Goal: Task Accomplishment & Management: Complete application form

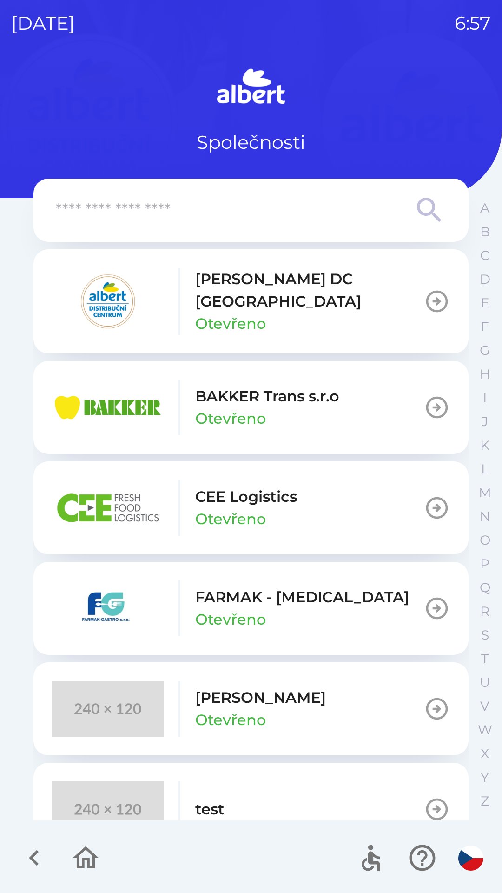
click at [248, 278] on p "[PERSON_NAME] DC [GEOGRAPHIC_DATA]" at bounding box center [309, 290] width 229 height 45
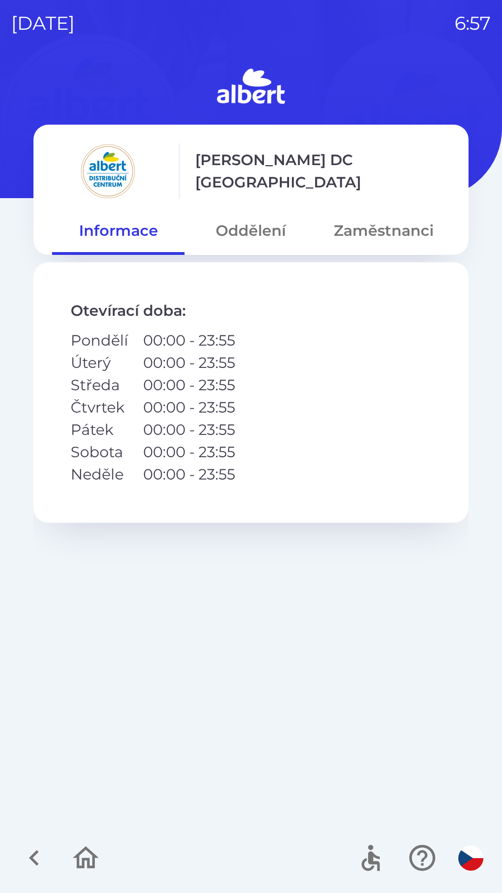
click at [250, 237] on button "Oddělení" at bounding box center [251, 230] width 133 height 33
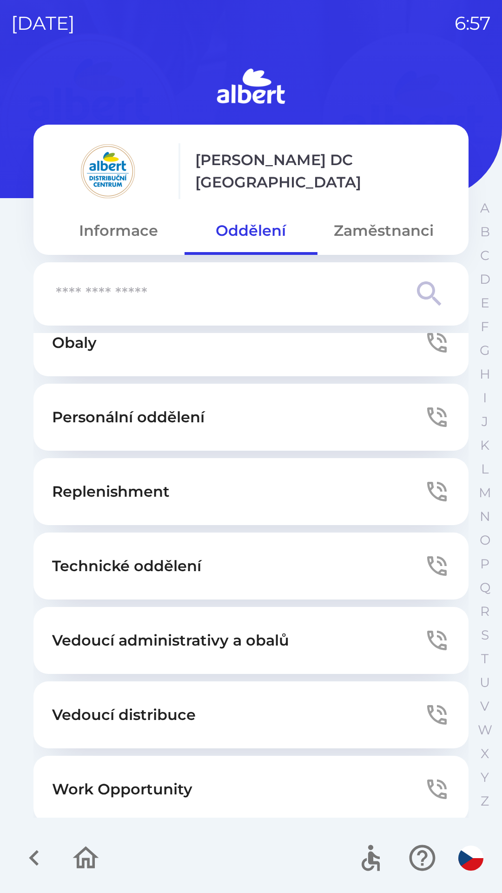
scroll to position [252, 0]
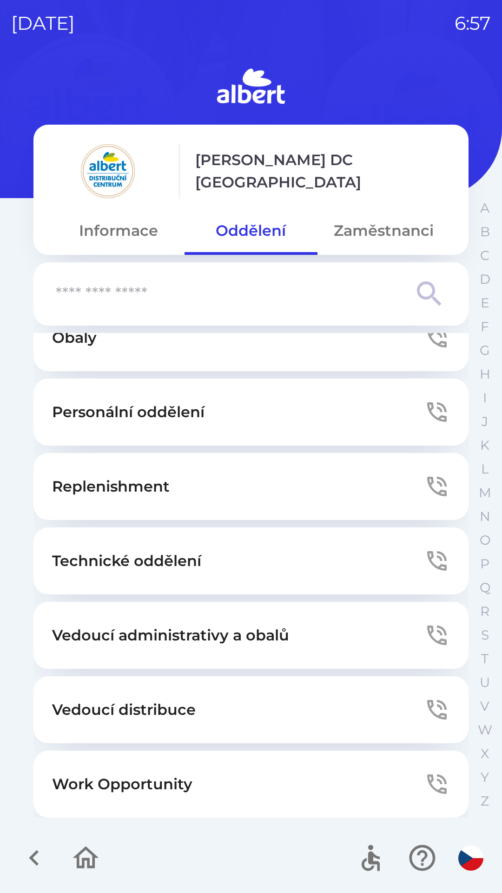
click at [278, 529] on button "Technické oddělení" at bounding box center [250, 561] width 435 height 67
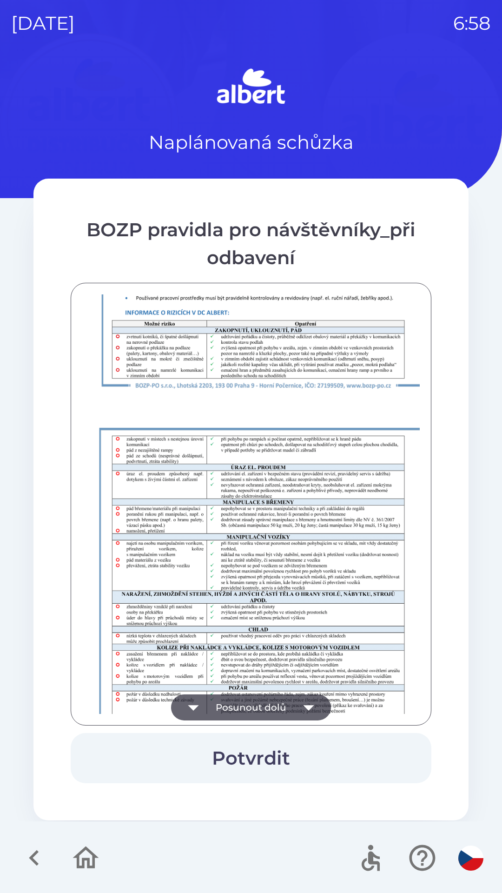
scroll to position [653, 0]
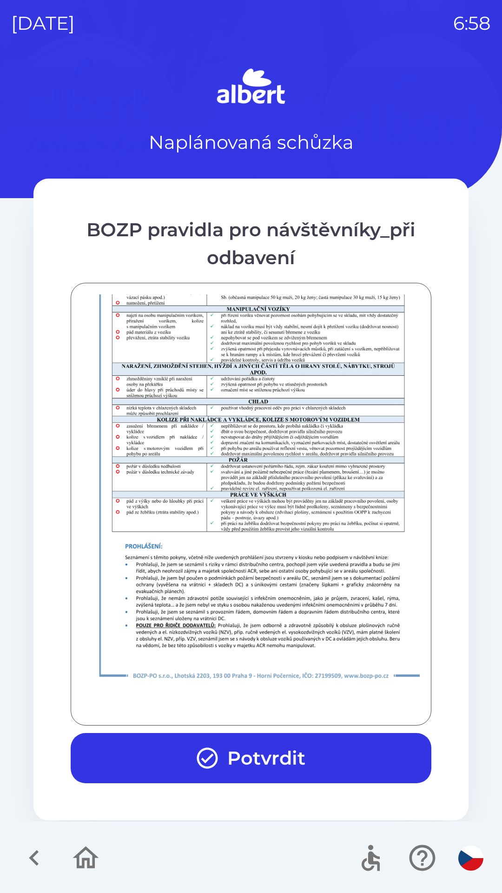
click at [247, 752] on button "Potvrdit" at bounding box center [251, 758] width 361 height 50
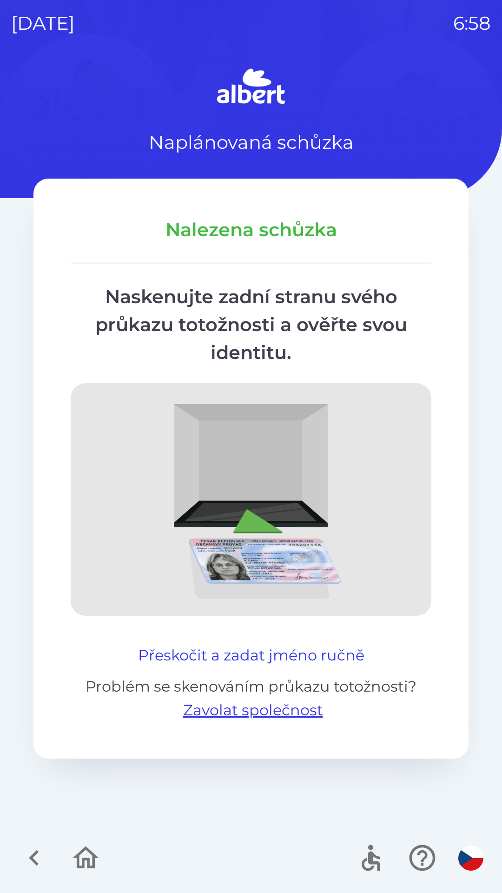
click at [299, 654] on button "Přeskočit a zadat jméno ručně" at bounding box center [251, 655] width 234 height 22
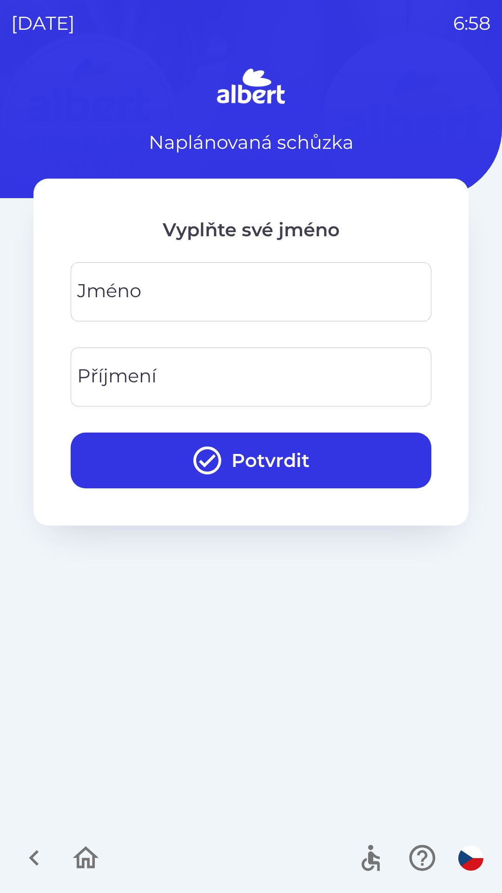
click at [221, 288] on input "Jméno" at bounding box center [251, 292] width 339 height 37
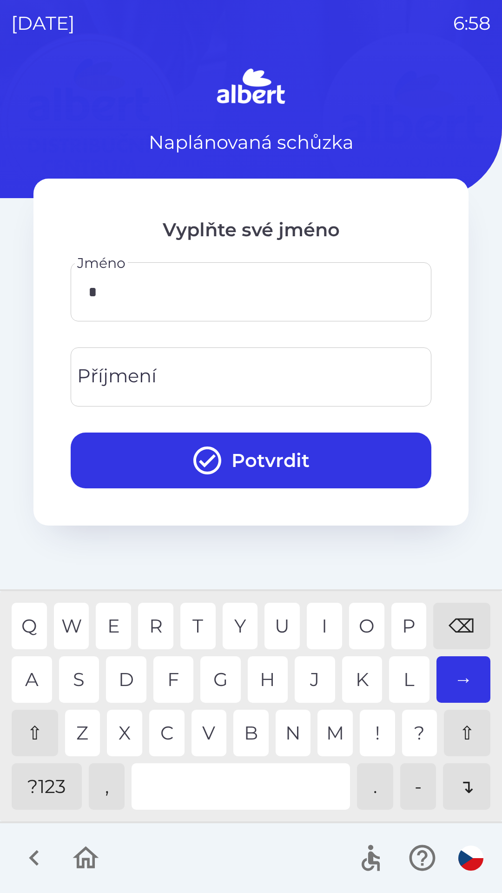
click at [214, 728] on div "V" at bounding box center [209, 733] width 35 height 47
click at [28, 672] on div "A" at bounding box center [32, 679] width 40 height 47
click at [319, 606] on div "I" at bounding box center [324, 626] width 35 height 47
type input "********"
click at [189, 368] on input "Příjmení" at bounding box center [251, 377] width 339 height 37
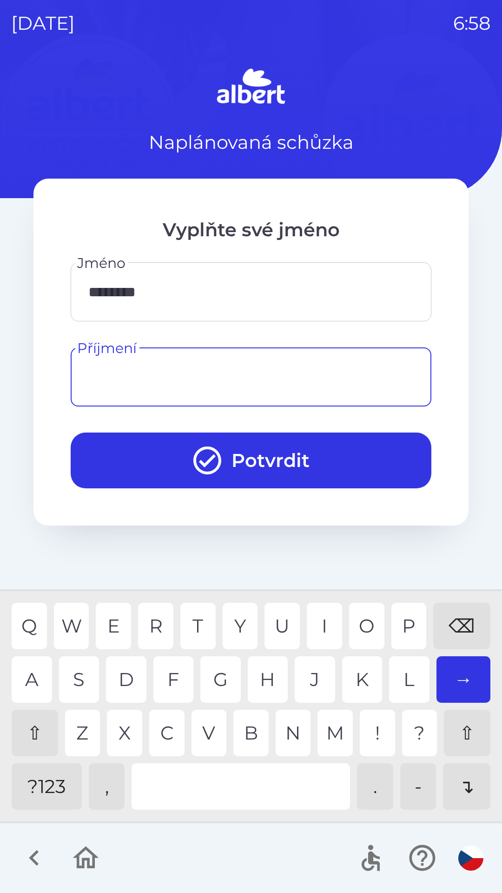
click at [29, 729] on div "⇧" at bounding box center [35, 733] width 47 height 47
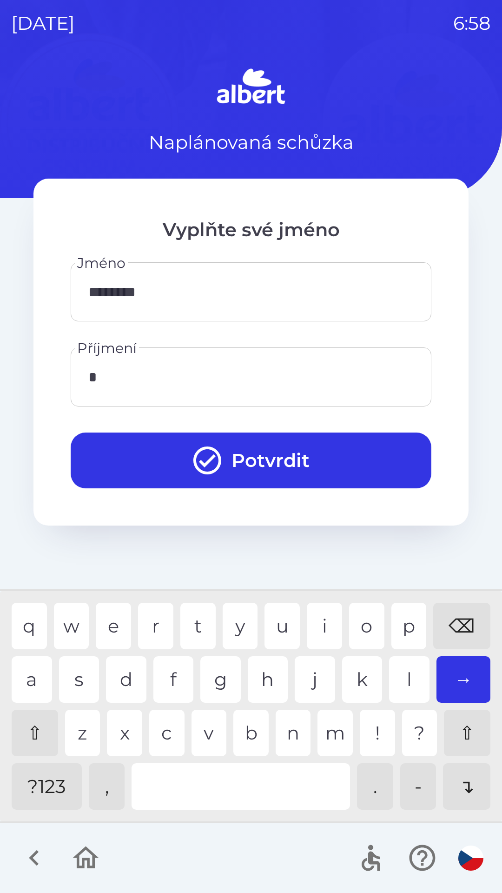
click at [38, 730] on div "⇧" at bounding box center [35, 733] width 47 height 47
click at [224, 673] on div "g" at bounding box center [221, 679] width 40 height 47
click at [280, 619] on div "u" at bounding box center [282, 626] width 35 height 47
click at [34, 674] on div "a" at bounding box center [32, 679] width 40 height 47
click at [129, 675] on div "d" at bounding box center [126, 679] width 40 height 47
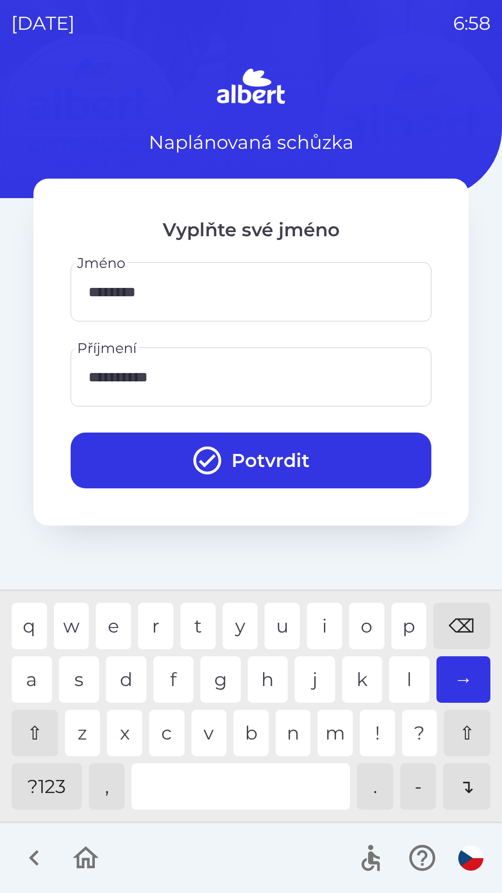
click at [76, 724] on div "z" at bounding box center [82, 733] width 35 height 47
type input "**********"
click at [360, 619] on div "o" at bounding box center [366, 626] width 35 height 47
click at [303, 454] on button "Potvrdit" at bounding box center [251, 461] width 361 height 56
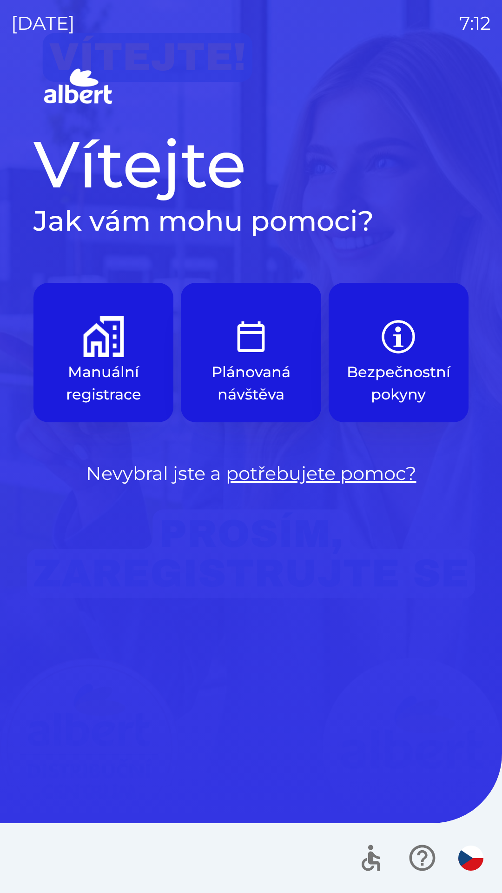
click at [100, 348] on img "button" at bounding box center [103, 336] width 41 height 41
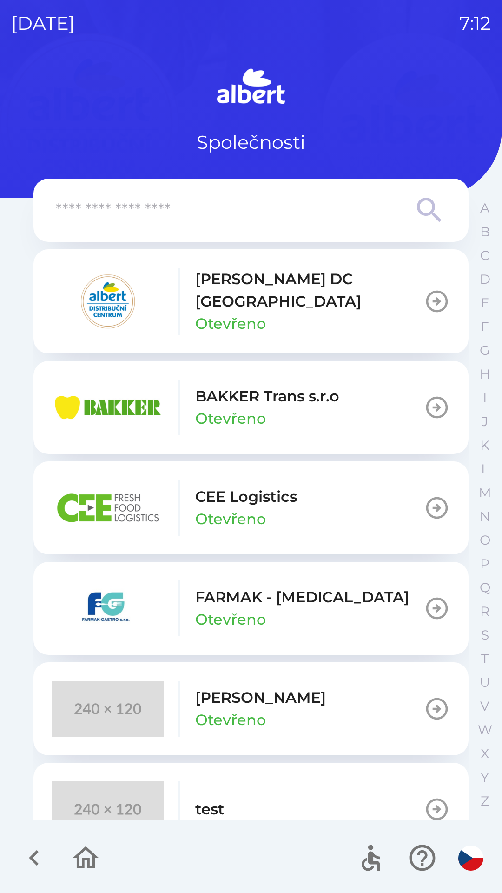
click at [201, 294] on p "[PERSON_NAME] DC [GEOGRAPHIC_DATA]" at bounding box center [309, 290] width 229 height 45
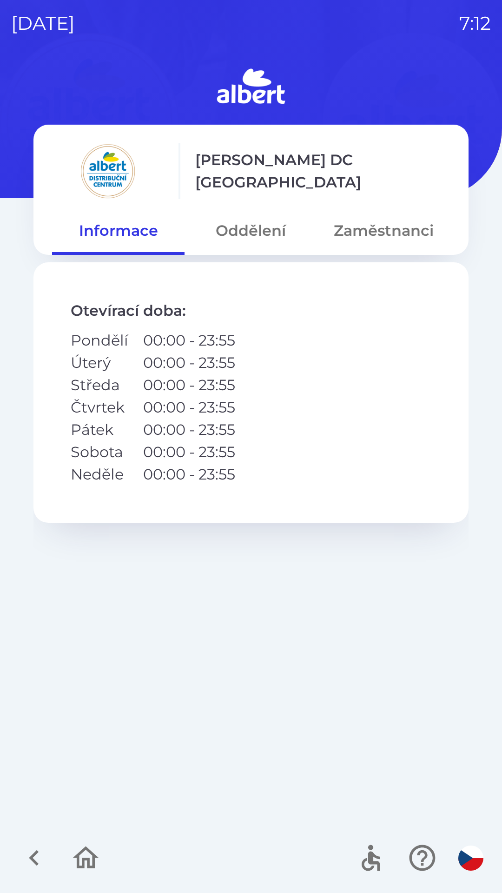
click at [241, 233] on button "Oddělení" at bounding box center [251, 230] width 133 height 33
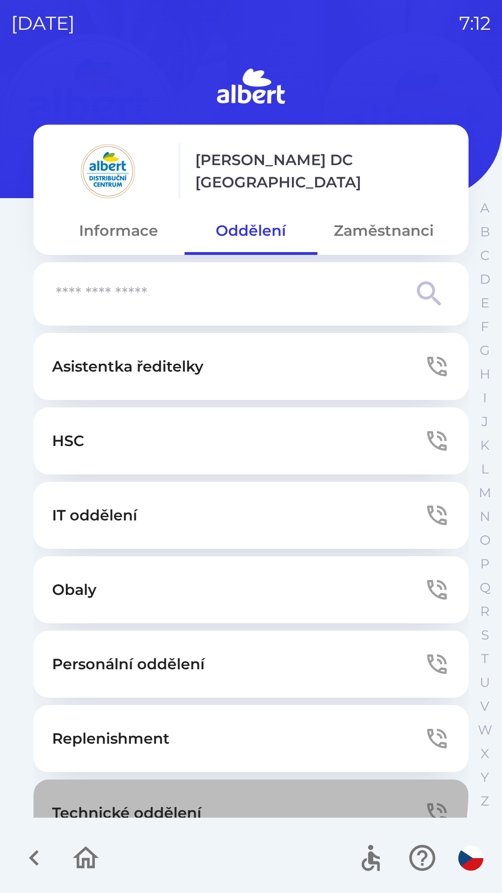
click at [214, 790] on button "Technické oddělení" at bounding box center [250, 813] width 435 height 67
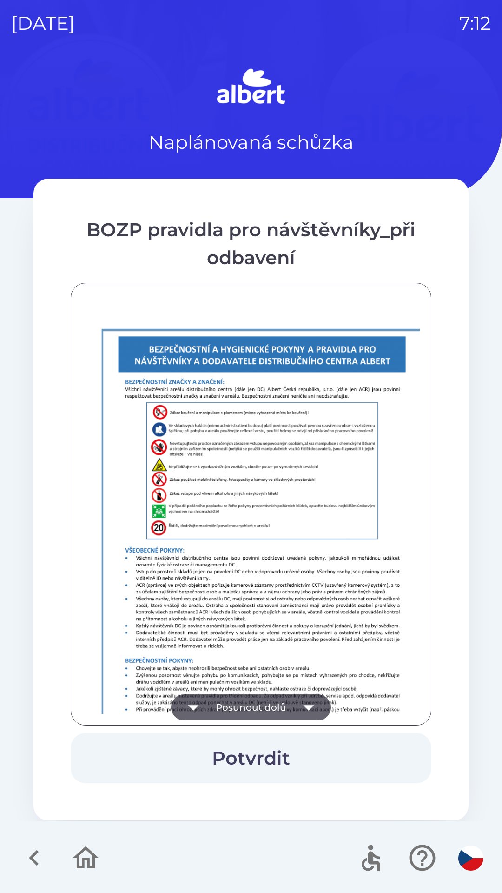
click at [227, 607] on img at bounding box center [262, 568] width 361 height 510
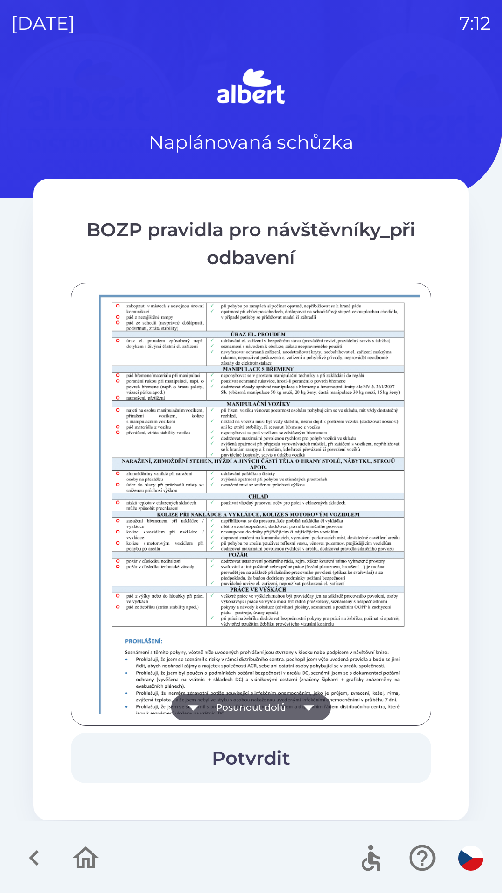
scroll to position [653, 0]
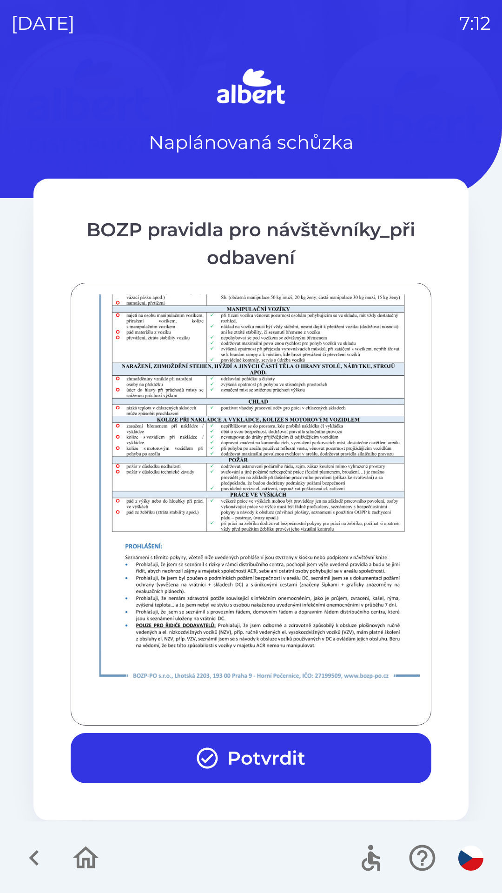
click at [263, 751] on button "Potvrdit" at bounding box center [251, 758] width 361 height 50
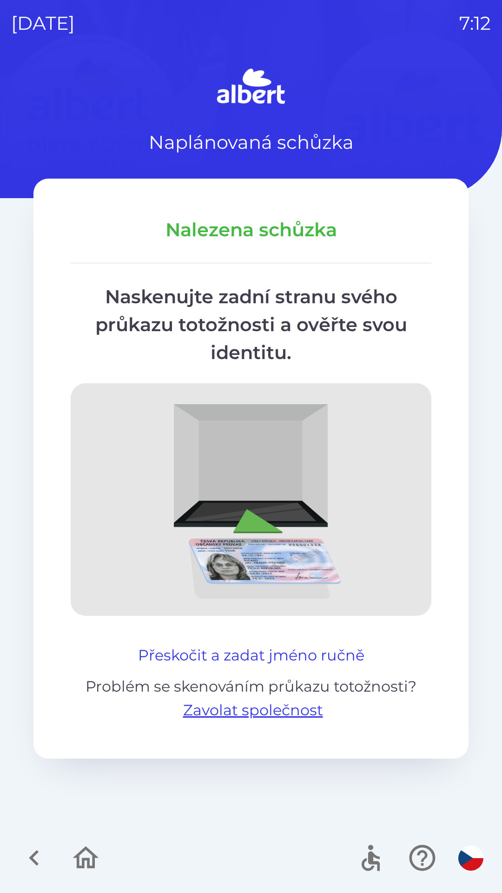
click at [243, 655] on button "Přeskočit a zadat jméno ručně" at bounding box center [251, 655] width 234 height 22
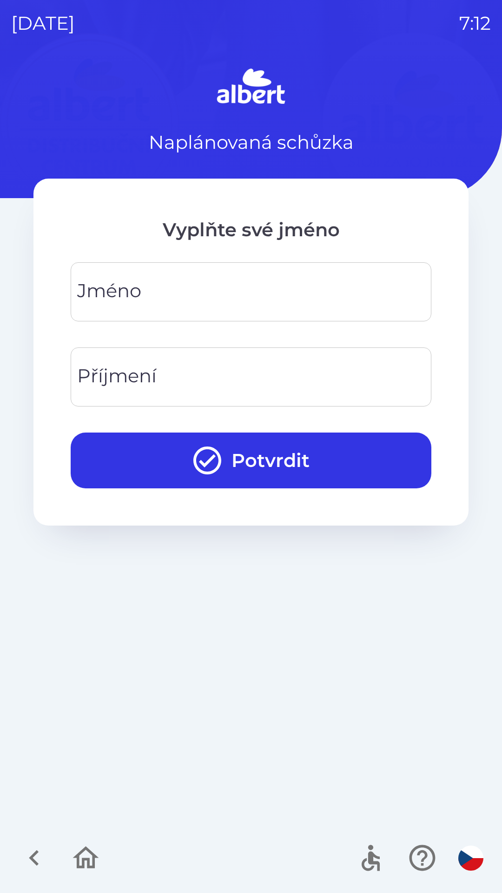
click at [170, 296] on input "Jméno" at bounding box center [251, 292] width 339 height 37
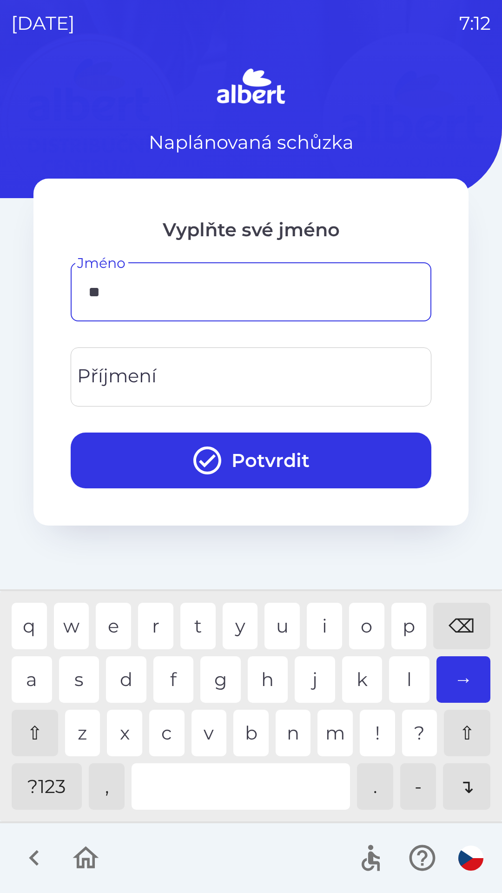
click at [36, 670] on div "a" at bounding box center [32, 679] width 40 height 47
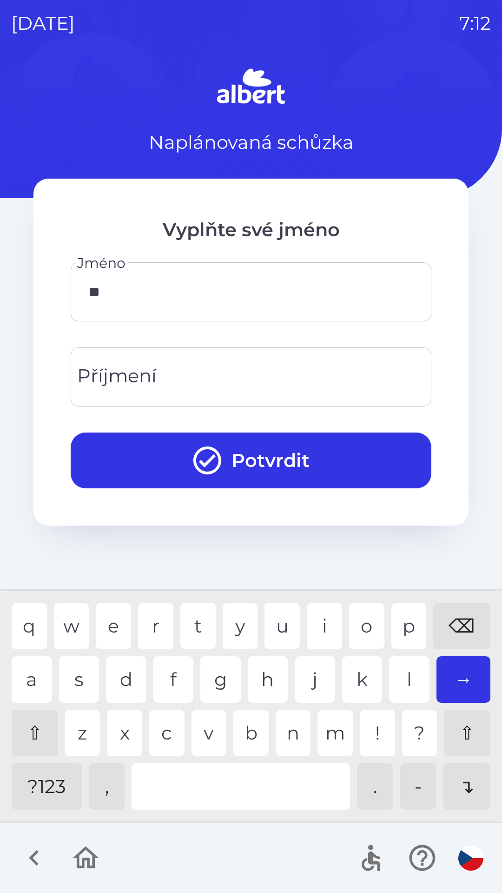
type input "***"
click at [289, 738] on div "n" at bounding box center [293, 733] width 35 height 47
click at [186, 371] on input "Příjmení" at bounding box center [251, 377] width 339 height 37
click at [253, 737] on div "b" at bounding box center [251, 733] width 35 height 47
type input "****"
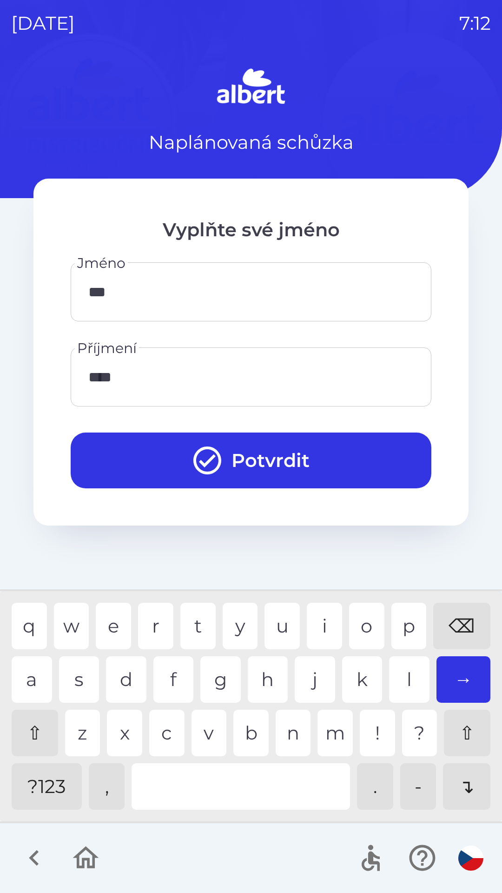
click at [275, 458] on button "Potvrdit" at bounding box center [251, 461] width 361 height 56
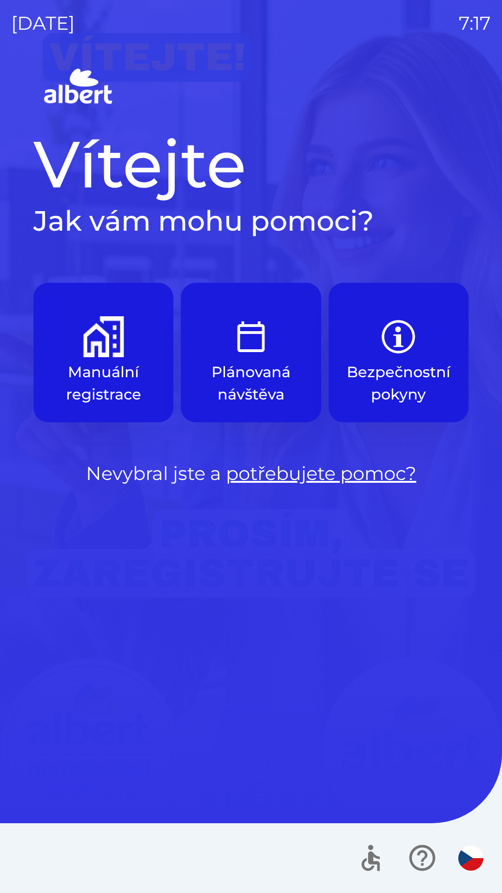
drag, startPoint x: 381, startPoint y: 621, endPoint x: 372, endPoint y: 872, distance: 251.4
click at [395, 743] on div "[DATE] 7:17 Vítejte Jak vám mohu pomoci? Manuální registrace Plánovaná návštěva…" at bounding box center [251, 446] width 502 height 893
click at [42, 834] on div at bounding box center [251, 858] width 502 height 70
click at [76, 522] on div "Vítejte Jak vám mohu pomoci? Manuální registrace Plánovaná návštěva Bezpečnostn…" at bounding box center [251, 479] width 480 height 828
click at [7, 892] on div at bounding box center [251, 858] width 502 height 70
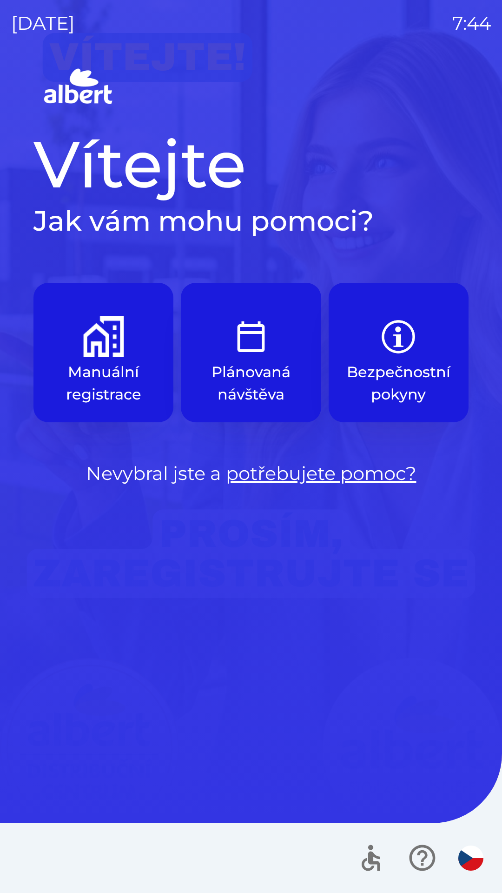
click at [87, 358] on button "Manuální registrace" at bounding box center [103, 353] width 140 height 140
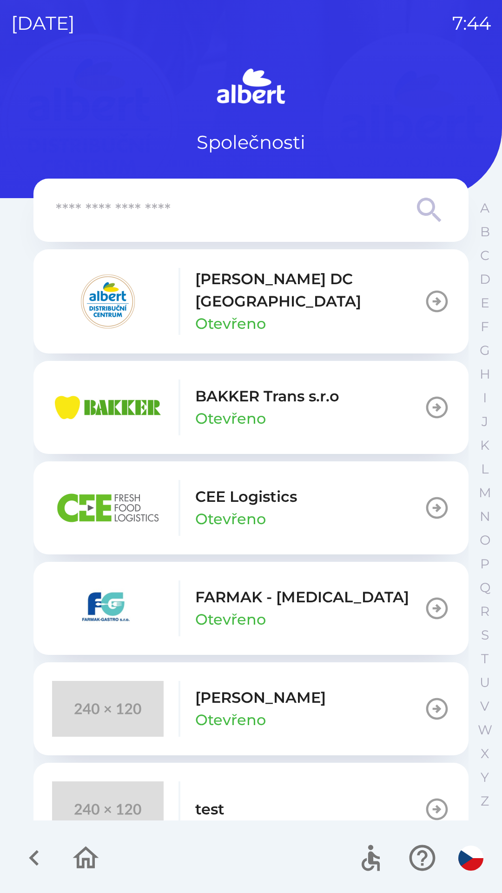
click at [308, 285] on p "[PERSON_NAME] DC [GEOGRAPHIC_DATA]" at bounding box center [309, 290] width 229 height 45
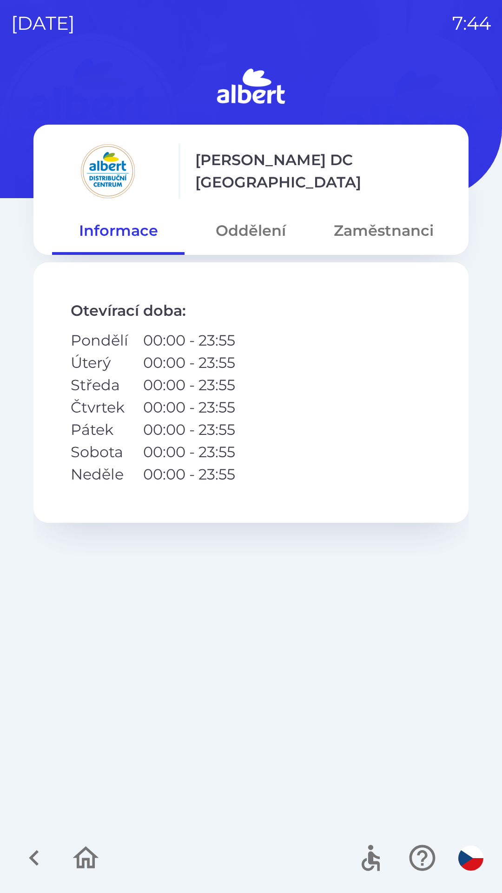
click at [245, 231] on button "Oddělení" at bounding box center [251, 230] width 133 height 33
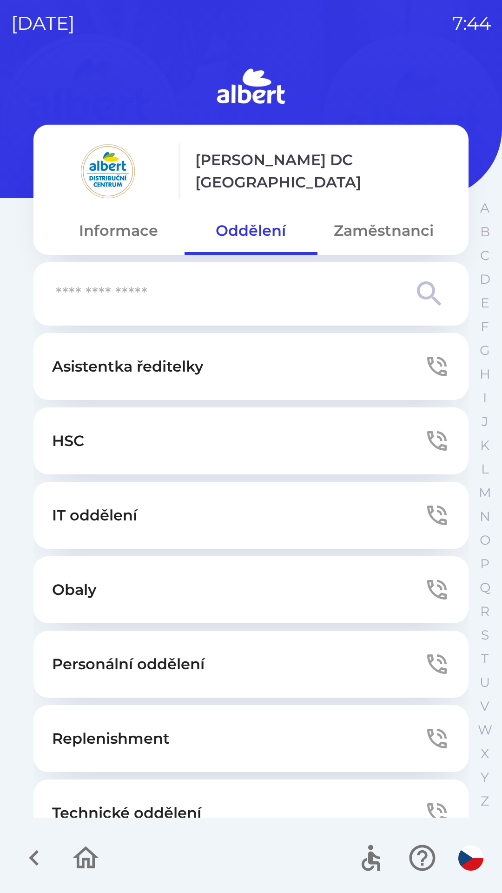
click at [153, 801] on button "Technické oddělení" at bounding box center [250, 813] width 435 height 67
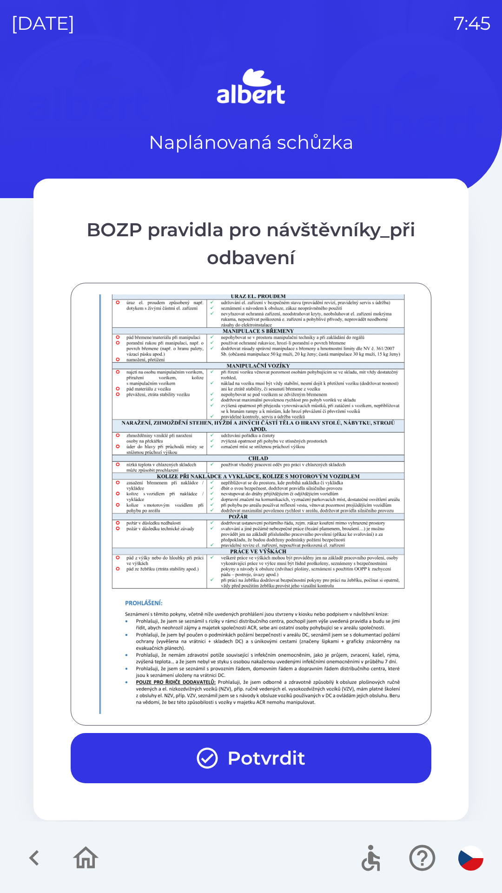
scroll to position [653, 0]
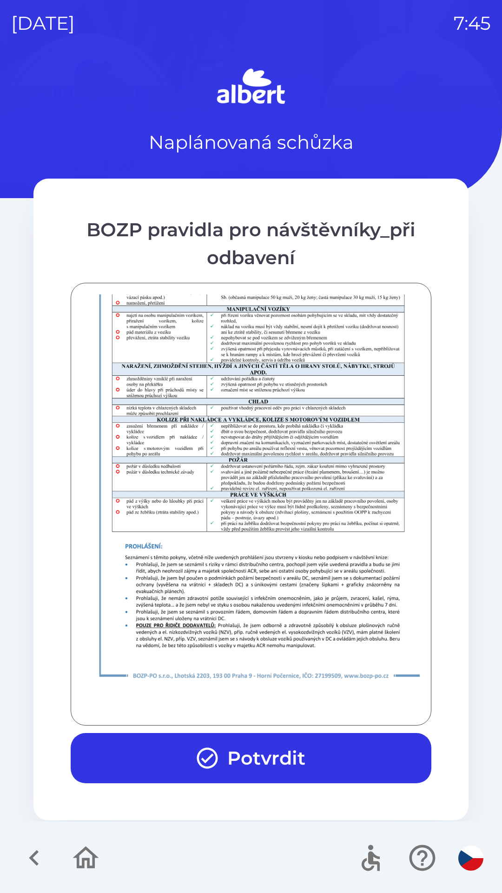
click at [244, 740] on button "Potvrdit" at bounding box center [251, 758] width 361 height 50
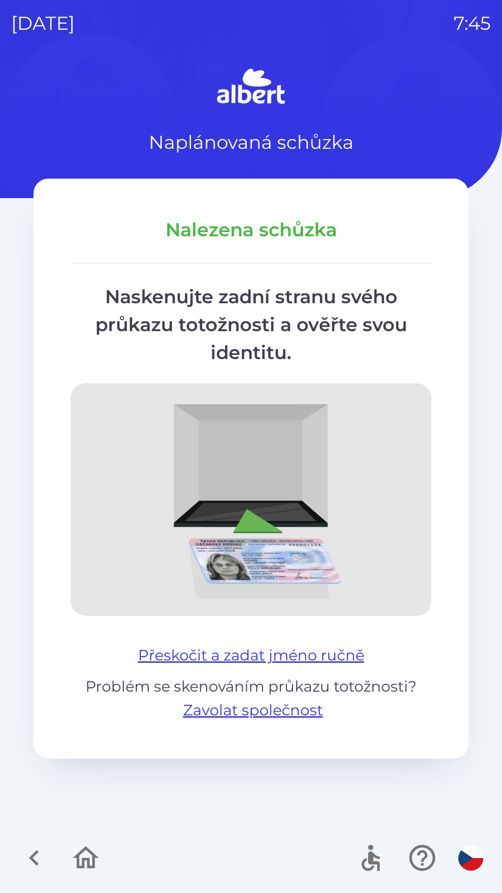
click at [289, 635] on div "Nalezena schůzka Naskenujte zadní stranu svého průkazu totožnosti a ověřte svou…" at bounding box center [250, 469] width 435 height 580
click at [301, 656] on button "Přeskočit a zadat jméno ručně" at bounding box center [251, 655] width 234 height 22
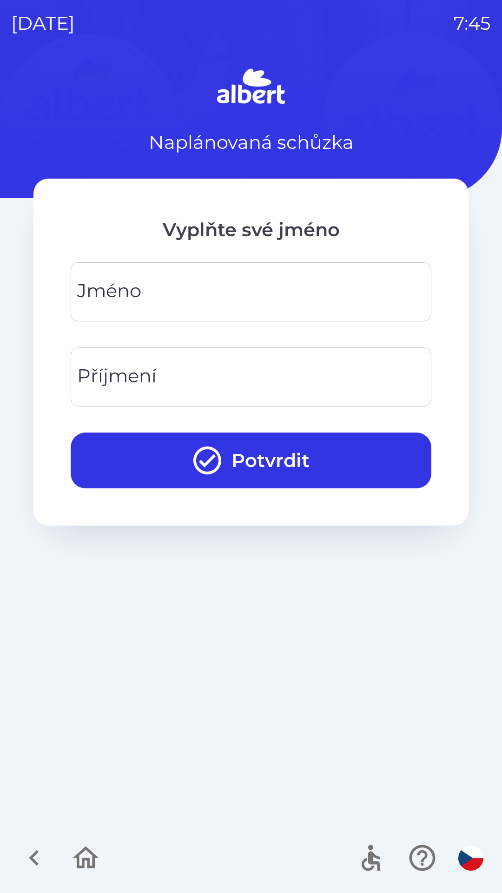
click at [151, 277] on input "Jméno" at bounding box center [251, 292] width 339 height 37
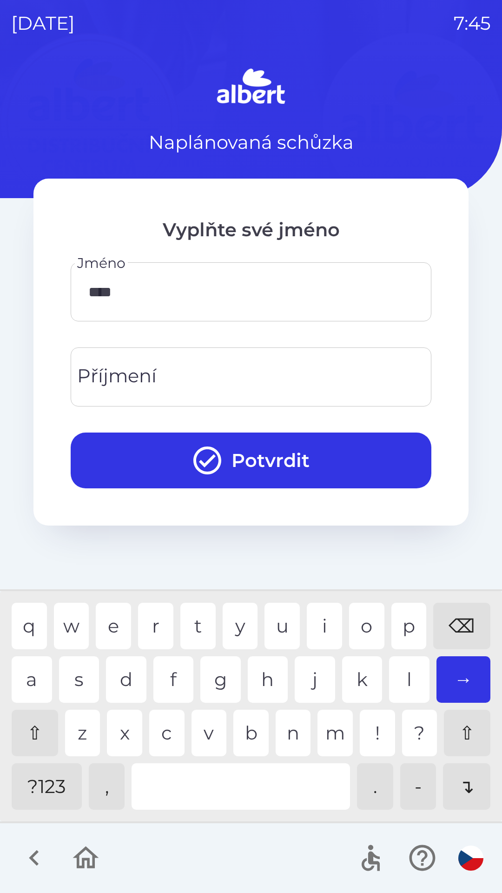
type input "*****"
click at [158, 387] on input "Příjmení" at bounding box center [251, 377] width 339 height 37
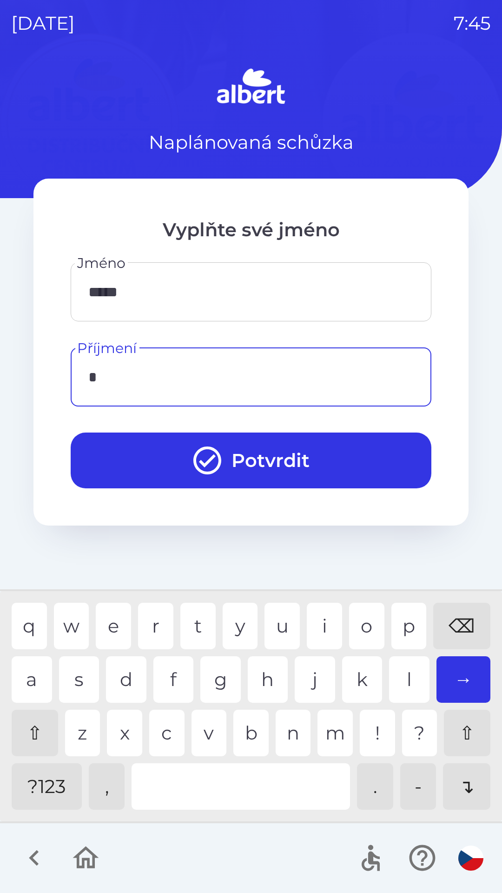
click at [204, 724] on div "v" at bounding box center [209, 733] width 35 height 47
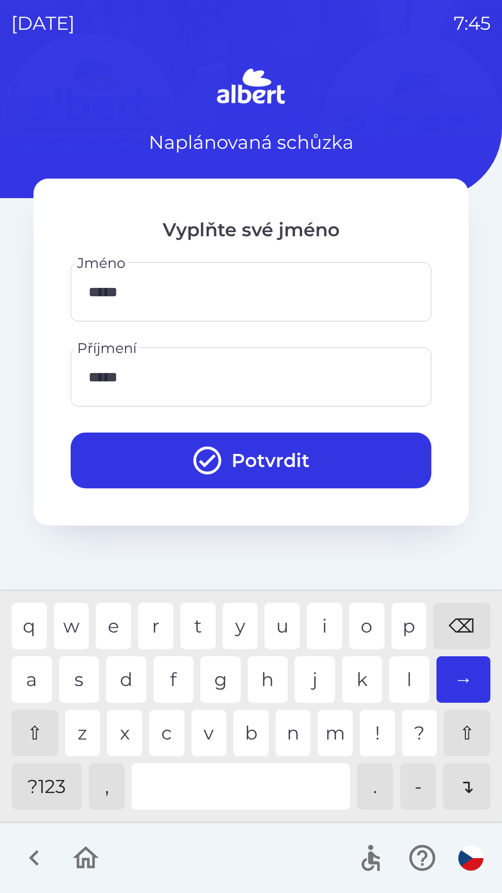
click at [195, 624] on div "t" at bounding box center [198, 626] width 35 height 47
type input "*******"
click at [216, 448] on icon "submit" at bounding box center [207, 460] width 33 height 33
